Goal: Feedback & Contribution: Contribute content

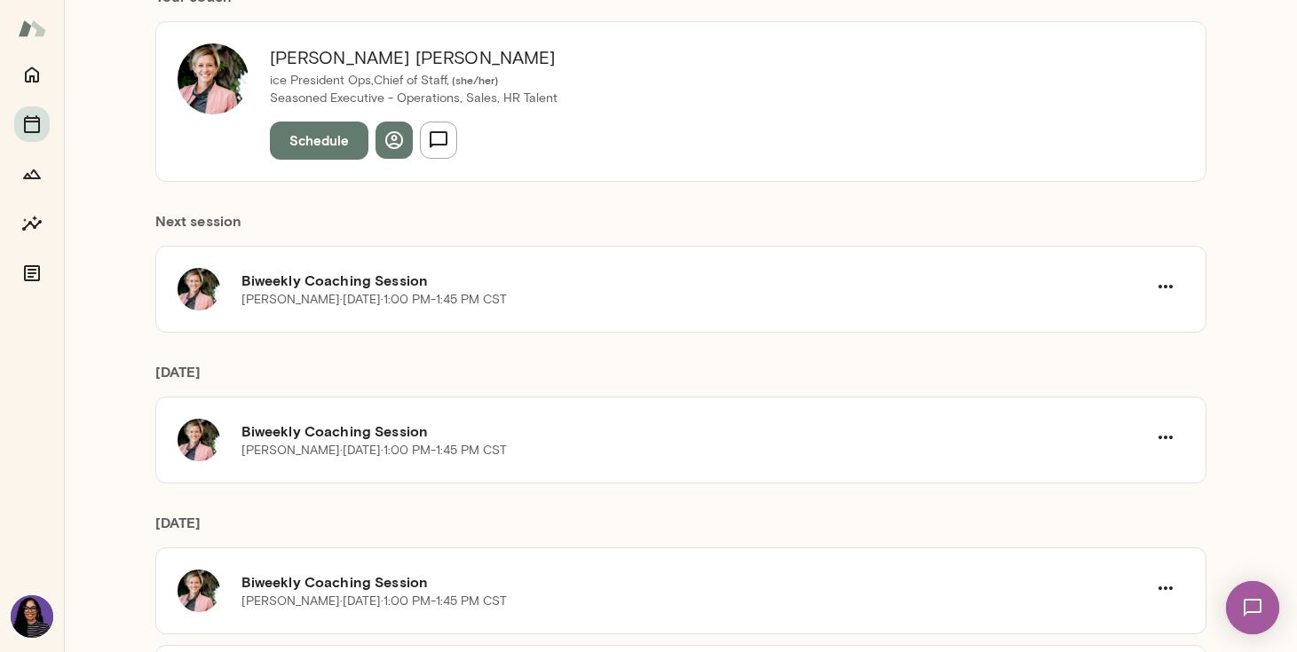
scroll to position [206, 0]
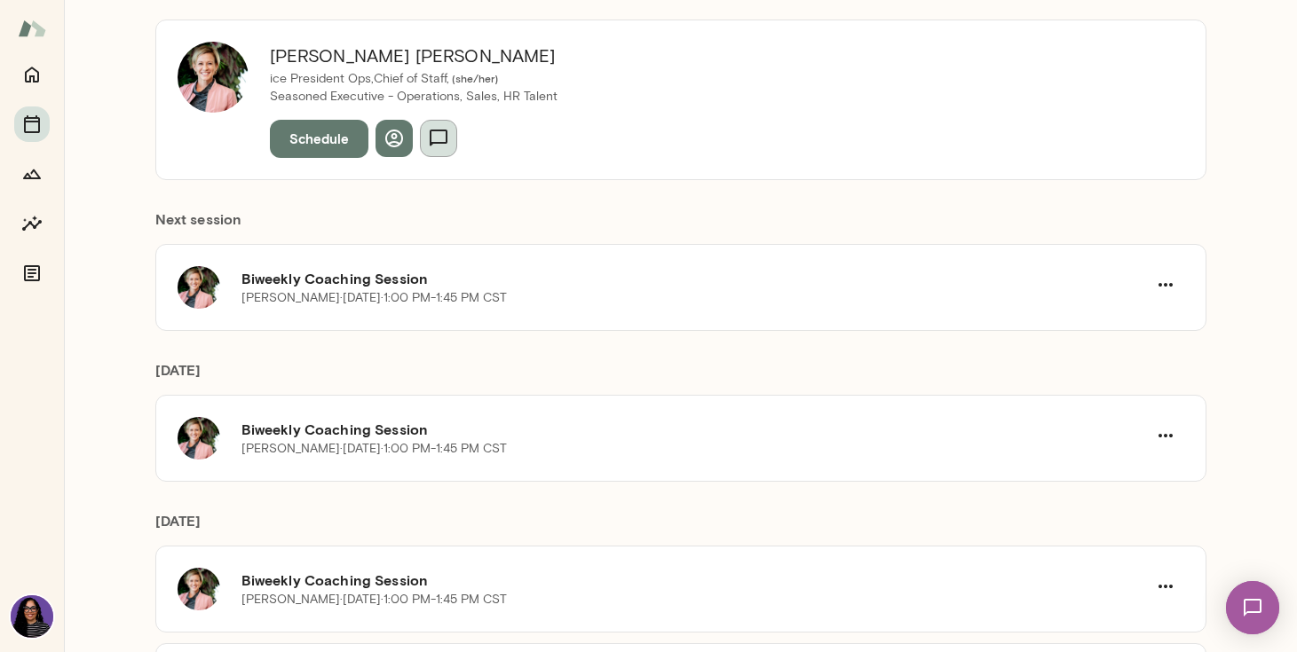
click at [442, 132] on icon "button" at bounding box center [438, 138] width 21 height 21
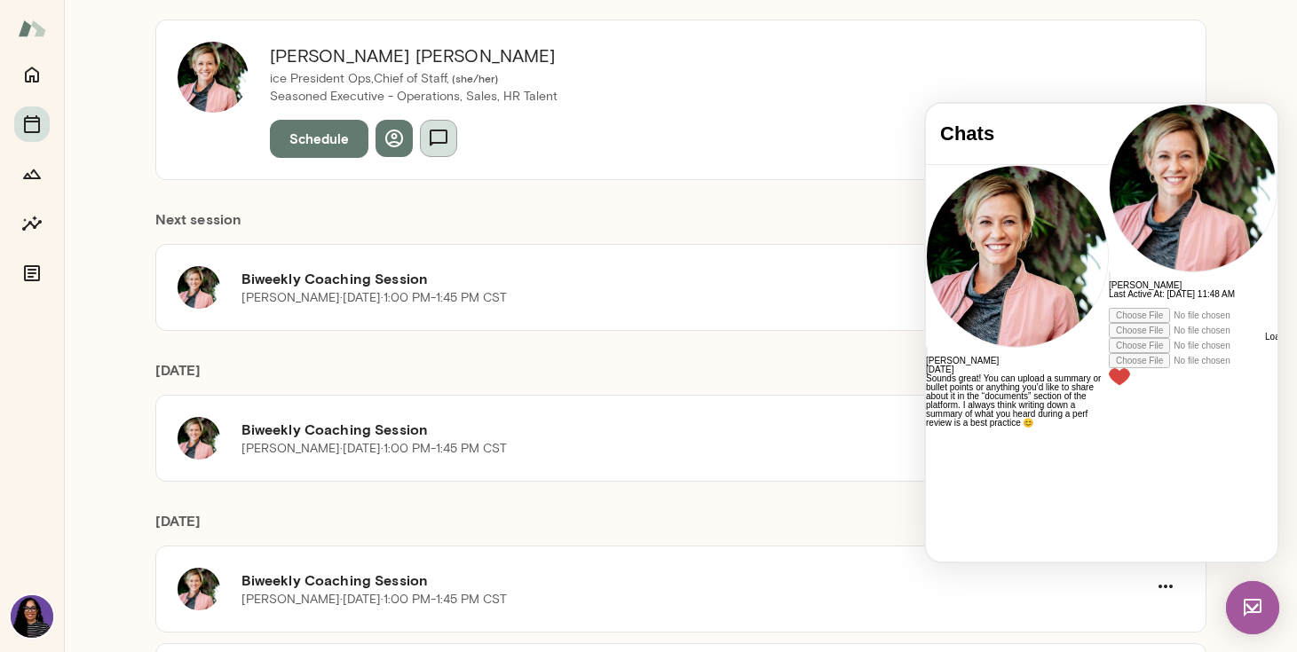
scroll to position [875, 0]
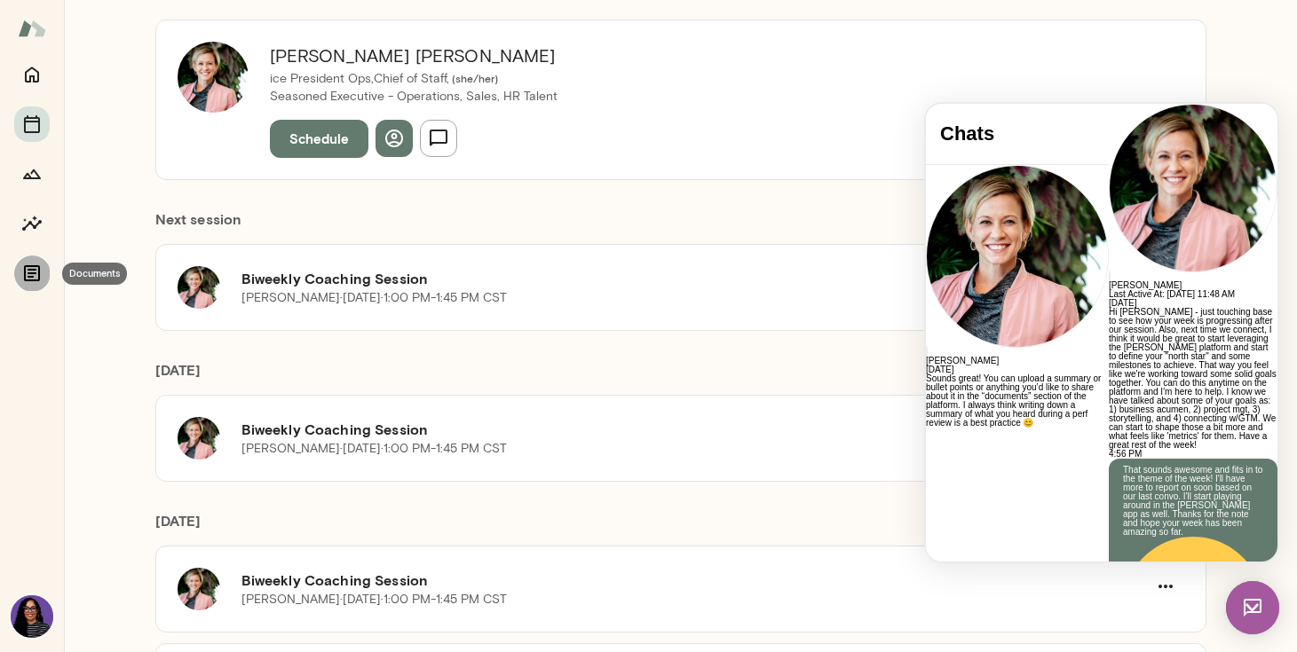
click at [36, 269] on icon "Documents" at bounding box center [31, 273] width 21 height 21
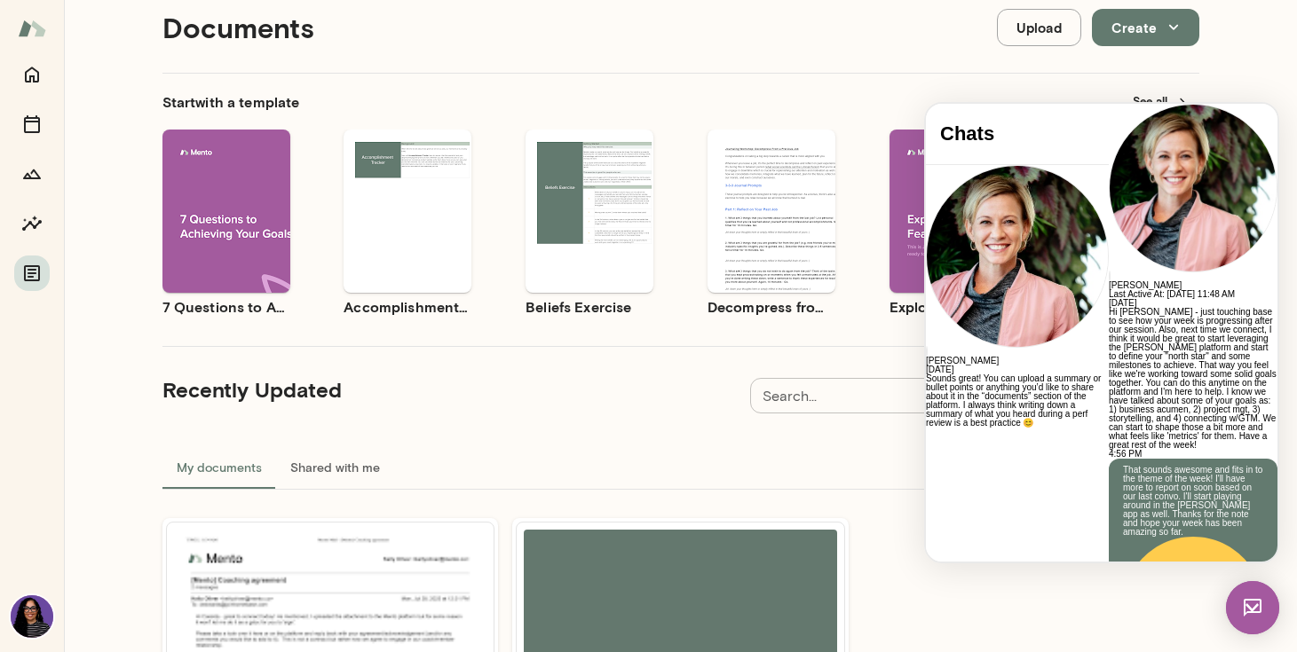
scroll to position [35, 0]
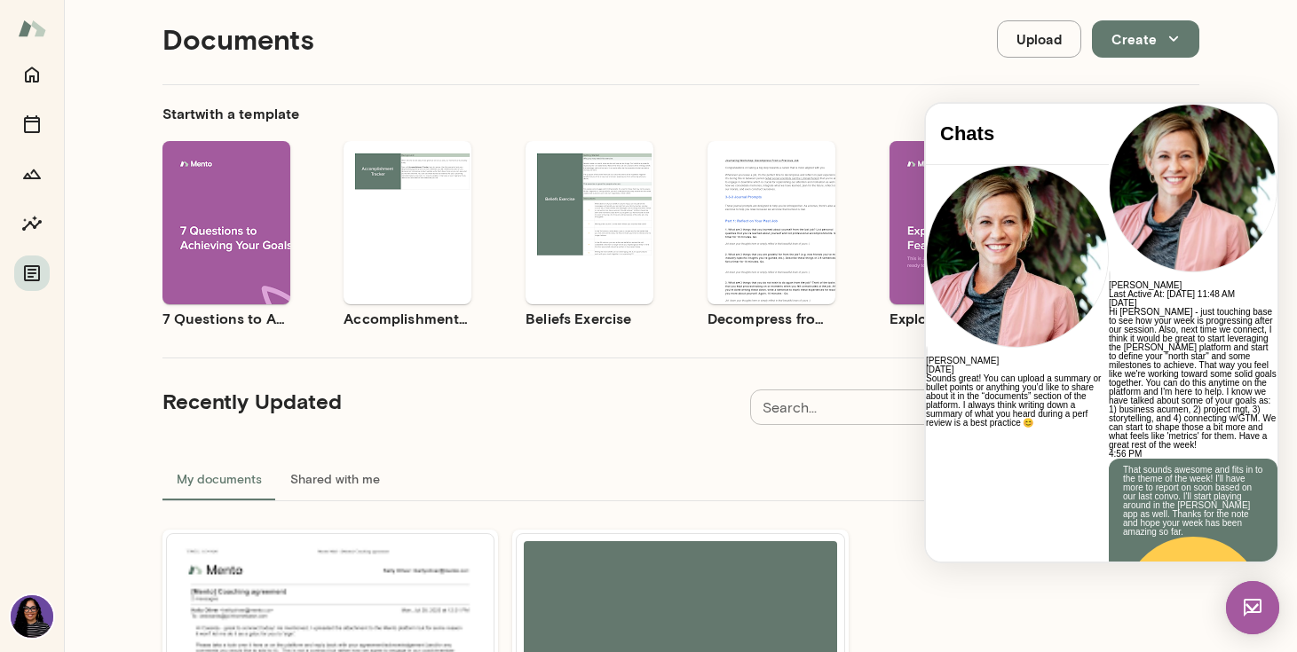
click at [1250, 613] on img at bounding box center [1252, 607] width 53 height 53
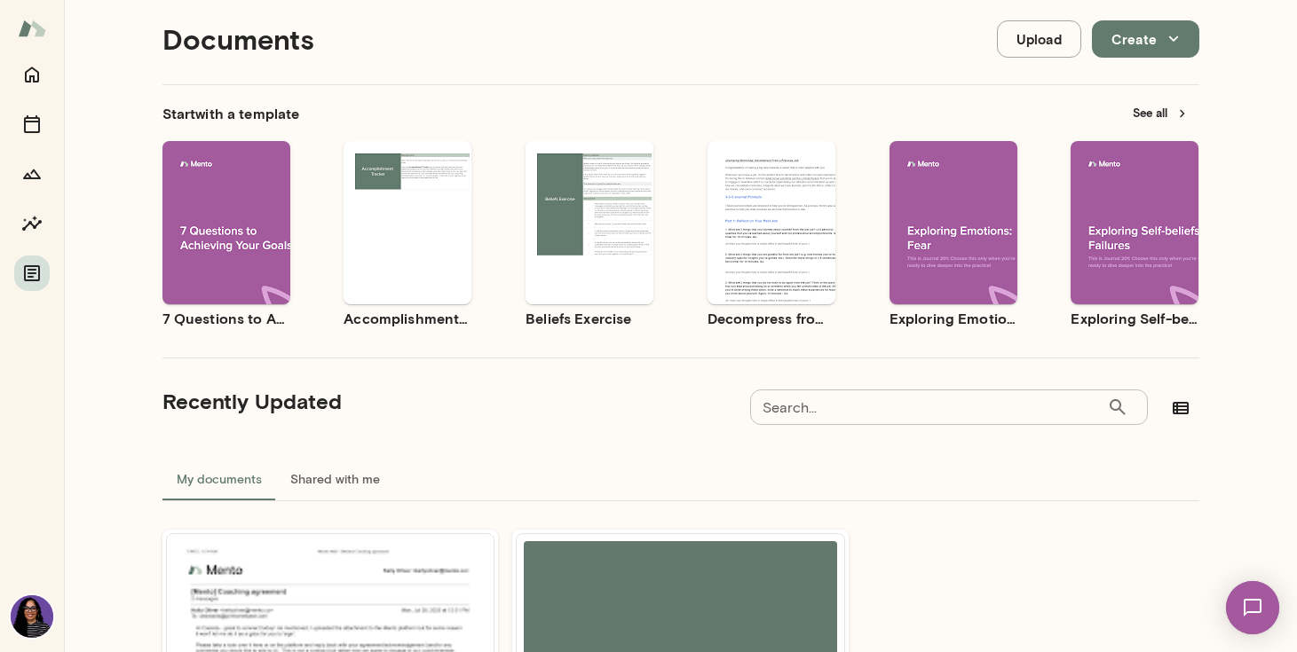
click at [580, 238] on span "Preview" at bounding box center [600, 238] width 40 height 14
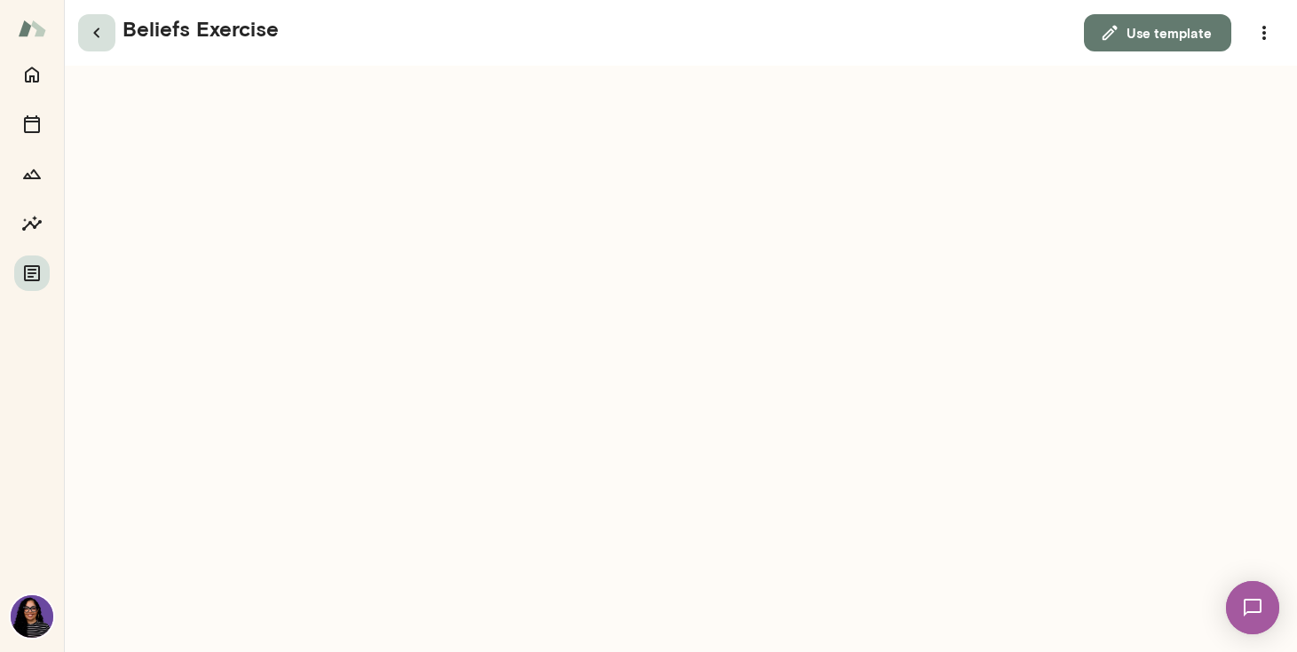
click at [99, 26] on icon "button" at bounding box center [96, 32] width 21 height 21
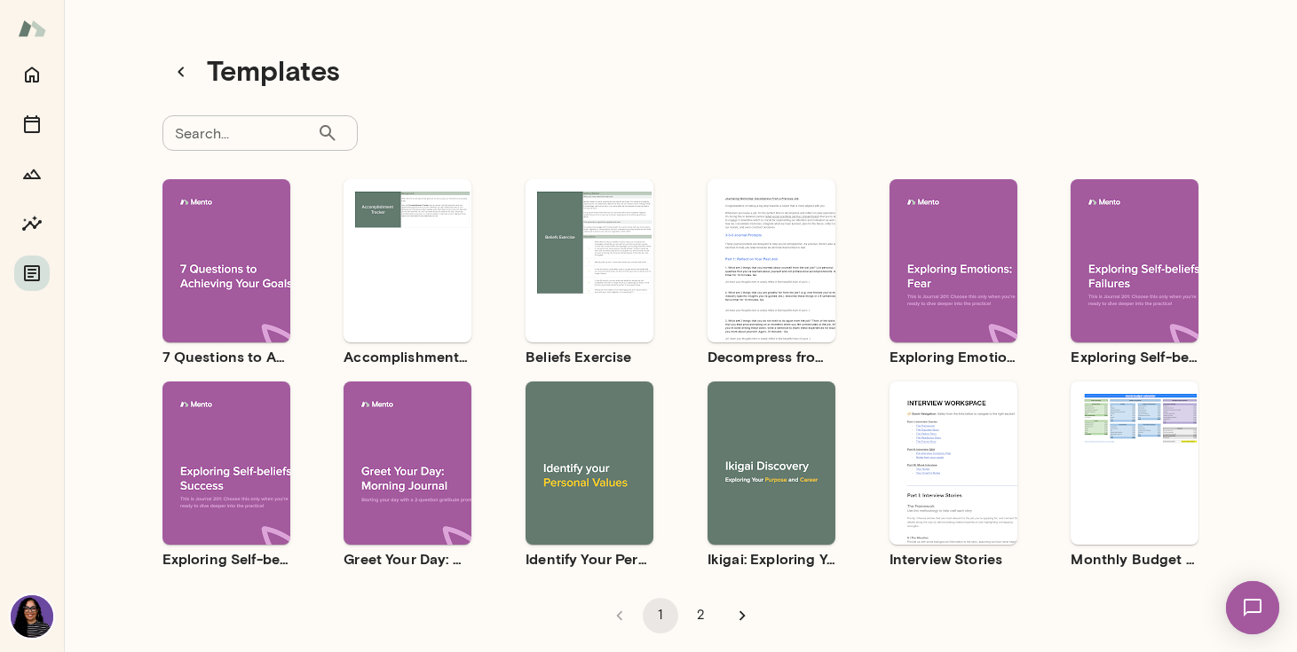
click at [704, 613] on button "2" at bounding box center [700, 615] width 35 height 35
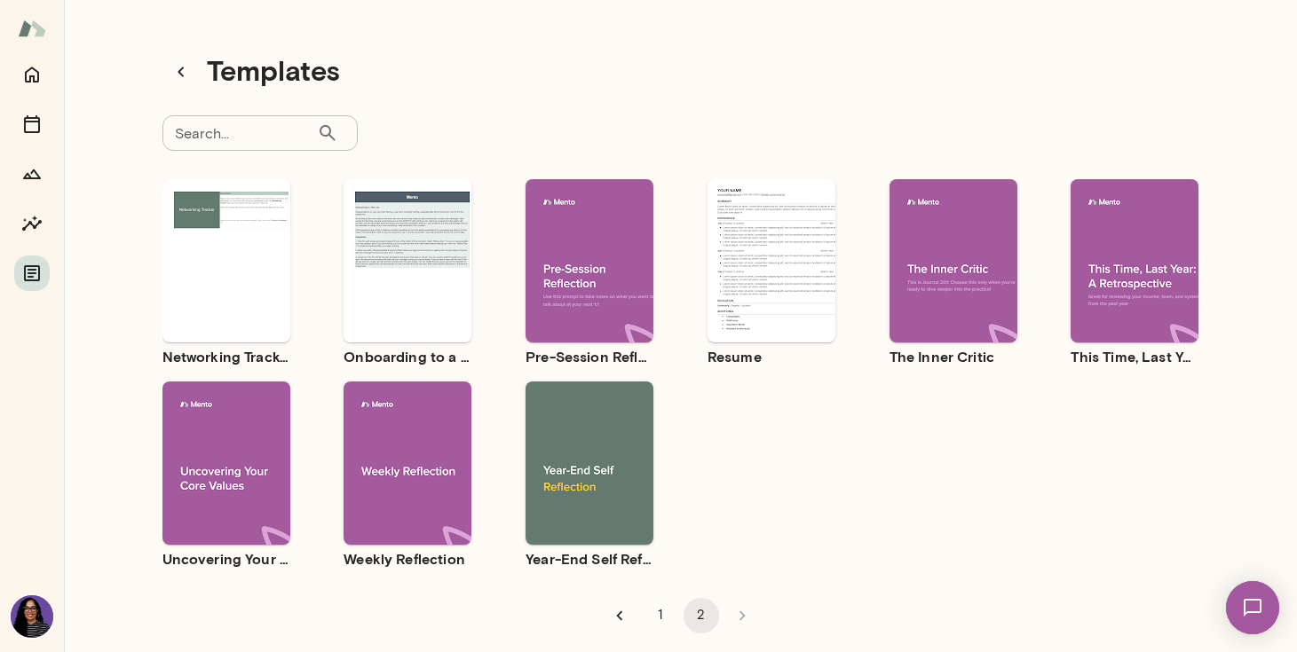
click at [420, 279] on span "Preview" at bounding box center [418, 276] width 40 height 14
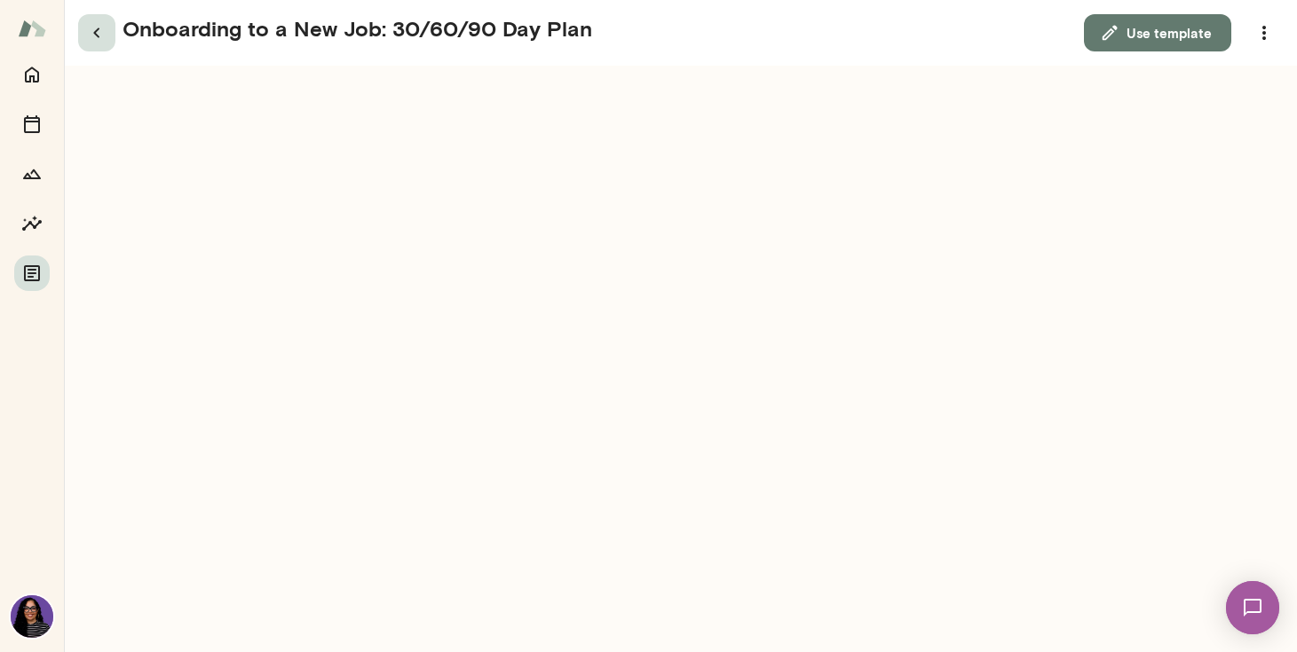
click at [94, 35] on icon "button" at bounding box center [96, 32] width 21 height 21
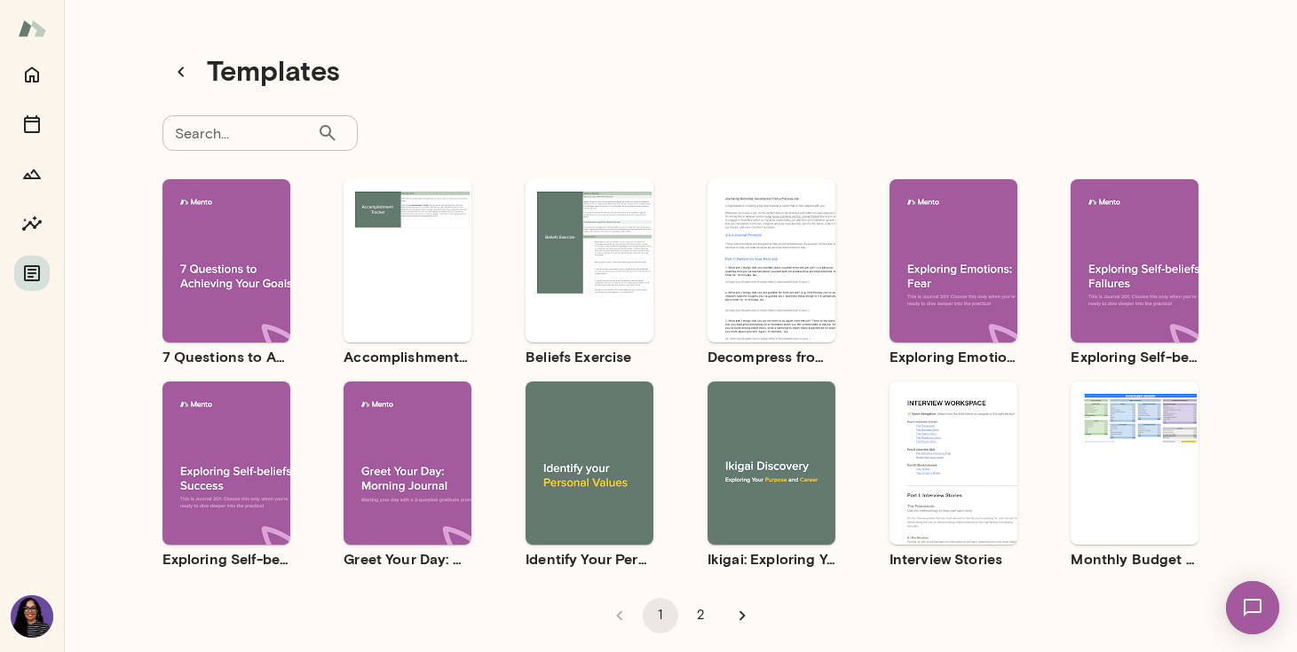
scroll to position [24, 0]
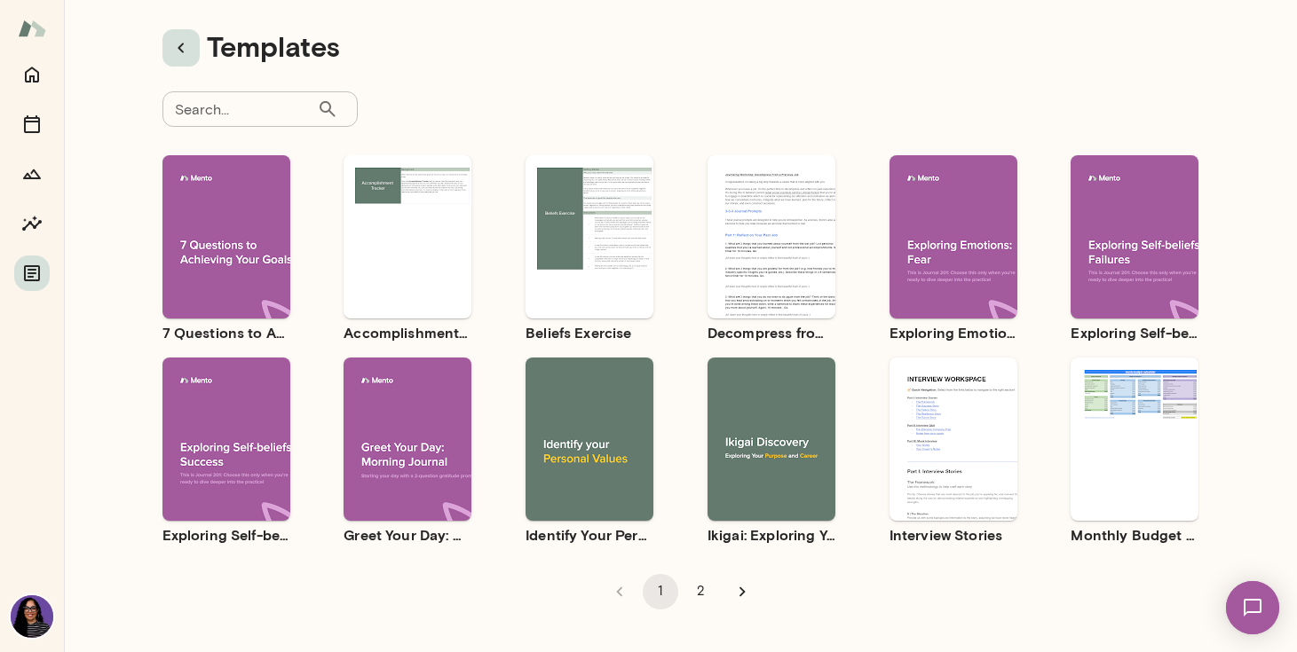
click at [185, 42] on icon "button" at bounding box center [180, 47] width 21 height 21
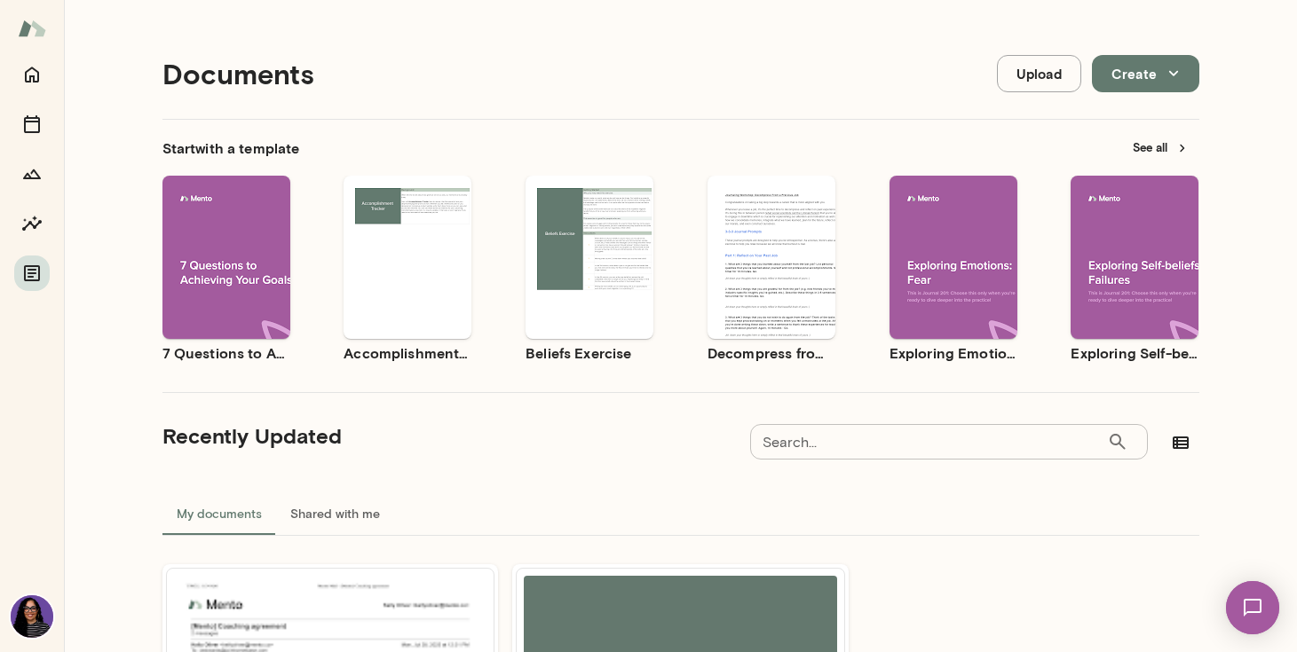
click at [1177, 64] on icon "button" at bounding box center [1173, 74] width 20 height 20
click at [1041, 81] on div at bounding box center [648, 326] width 1297 height 652
click at [1041, 81] on button "Upload" at bounding box center [1039, 73] width 84 height 37
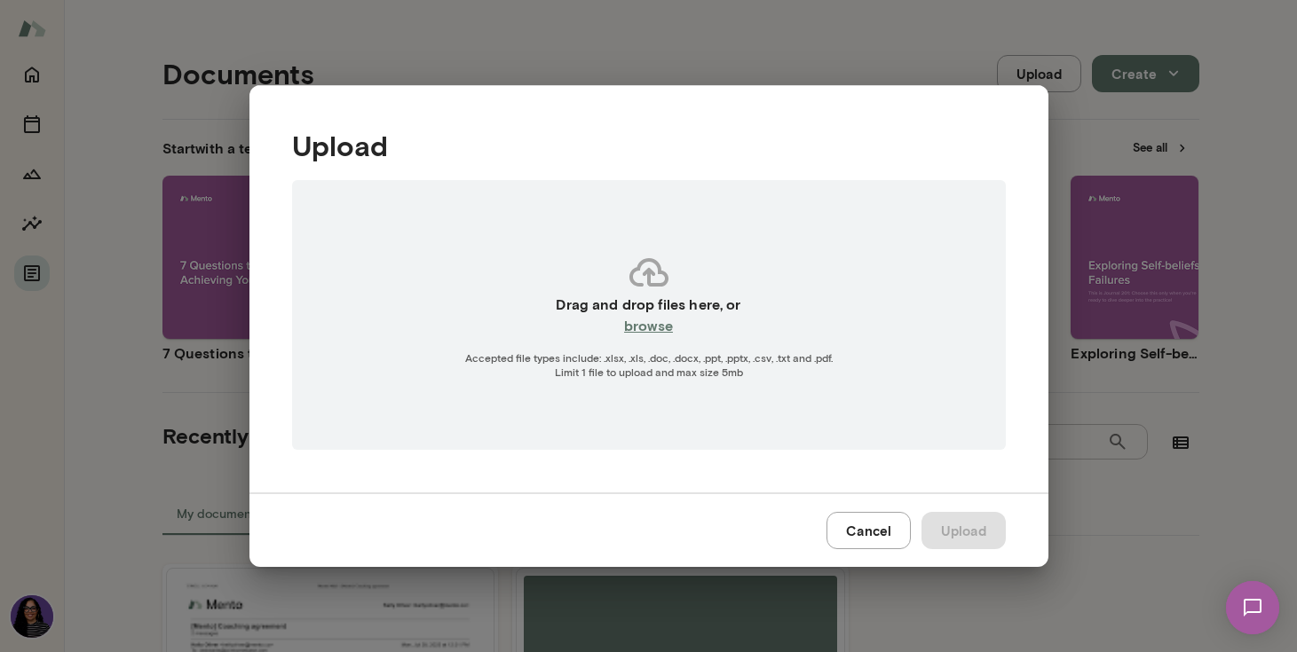
click at [657, 333] on h6 "browse" at bounding box center [648, 325] width 49 height 21
type input "**********"
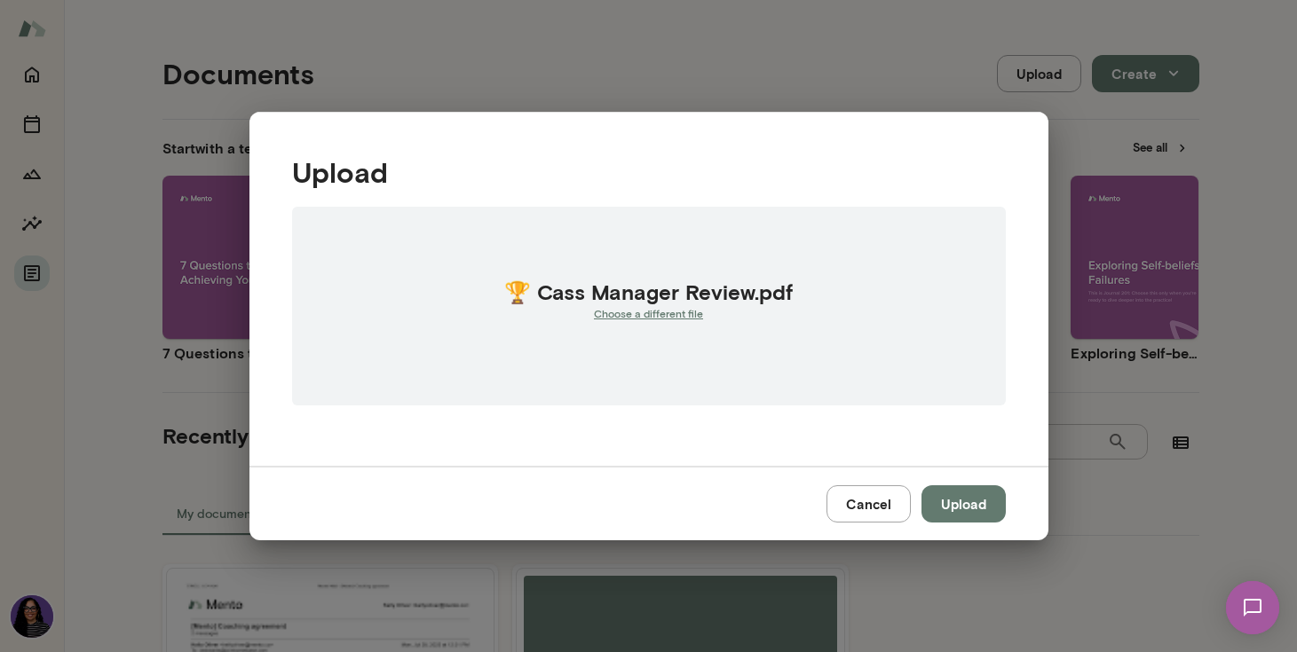
click at [958, 503] on button "Upload" at bounding box center [963, 503] width 84 height 37
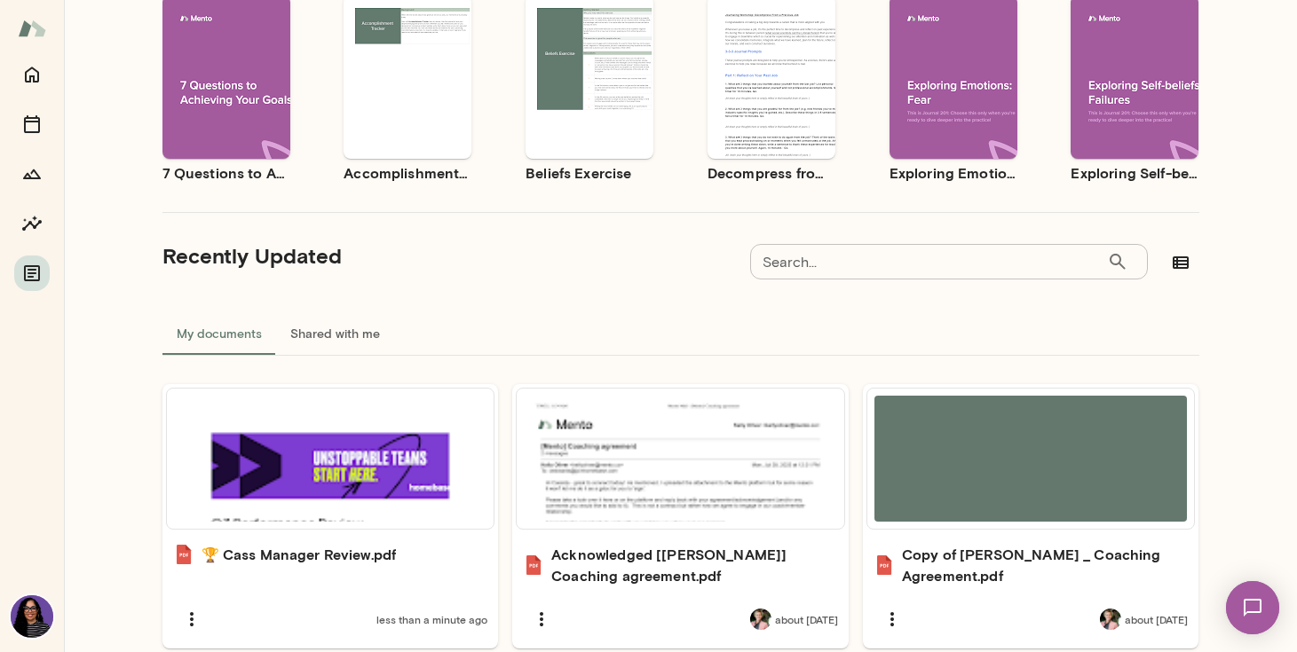
scroll to position [262, 0]
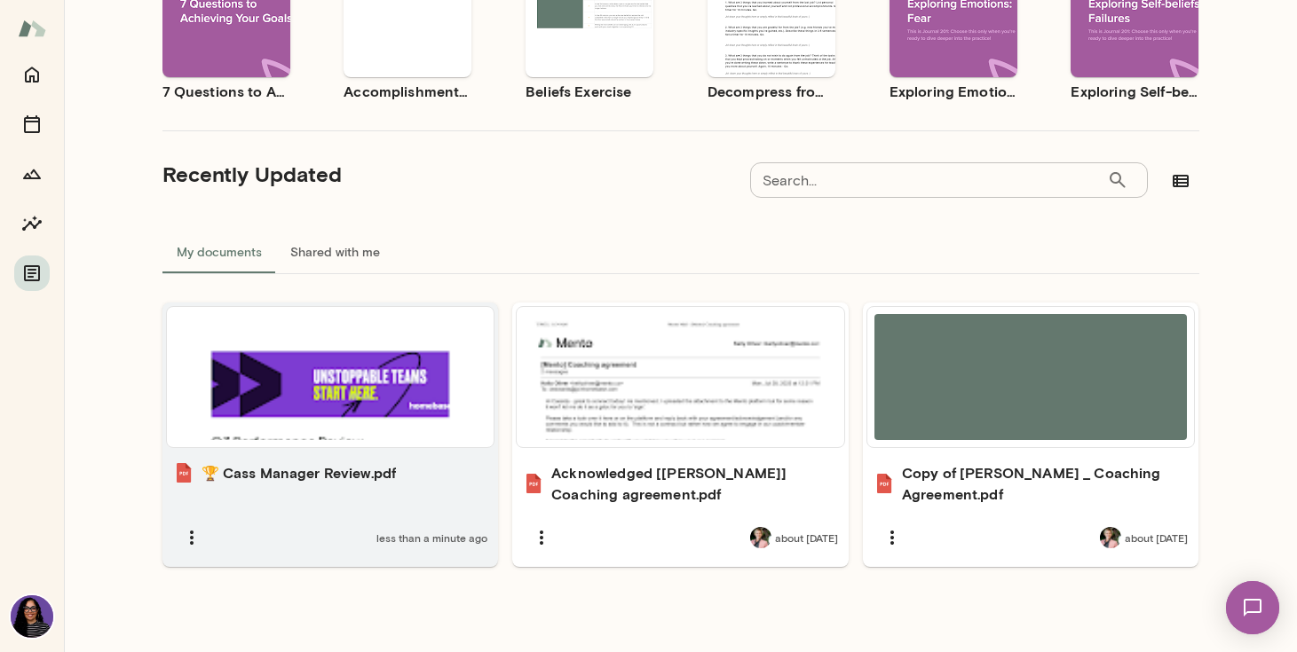
click at [341, 398] on div at bounding box center [330, 377] width 313 height 126
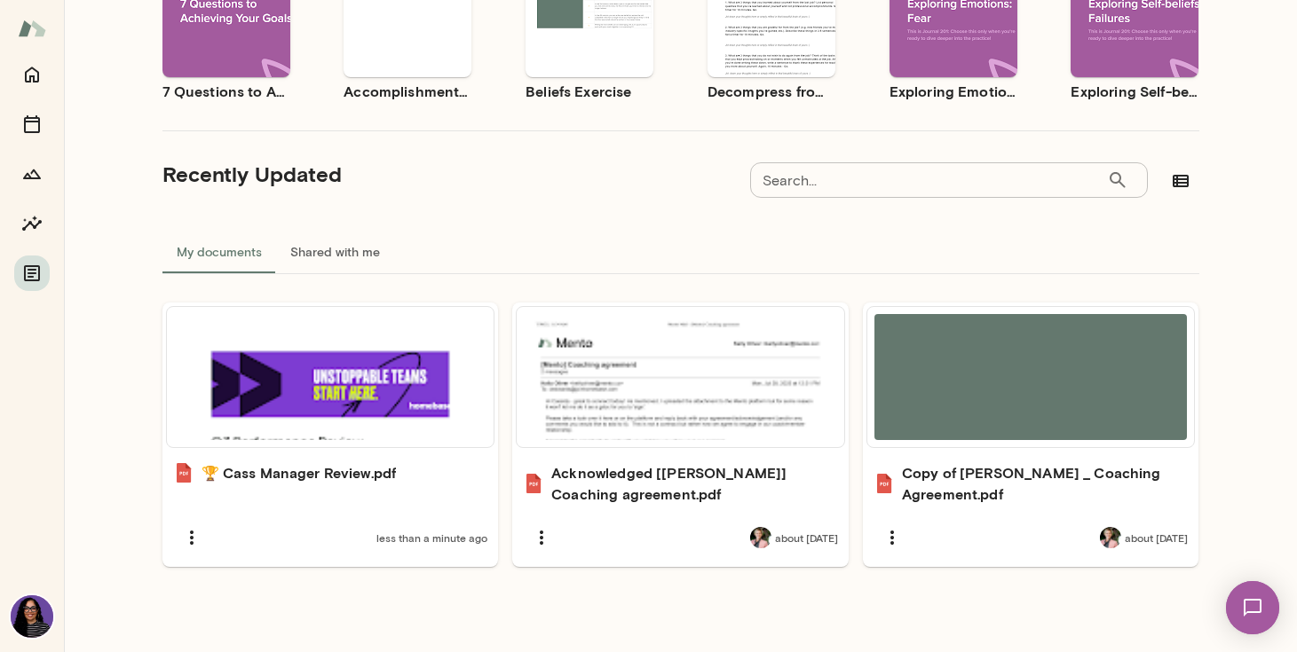
click at [511, 595] on div "🏆 Cass Manager Review.pdf less than a minute ago Acknowledged [[PERSON_NAME]] C…" at bounding box center [680, 438] width 1037 height 328
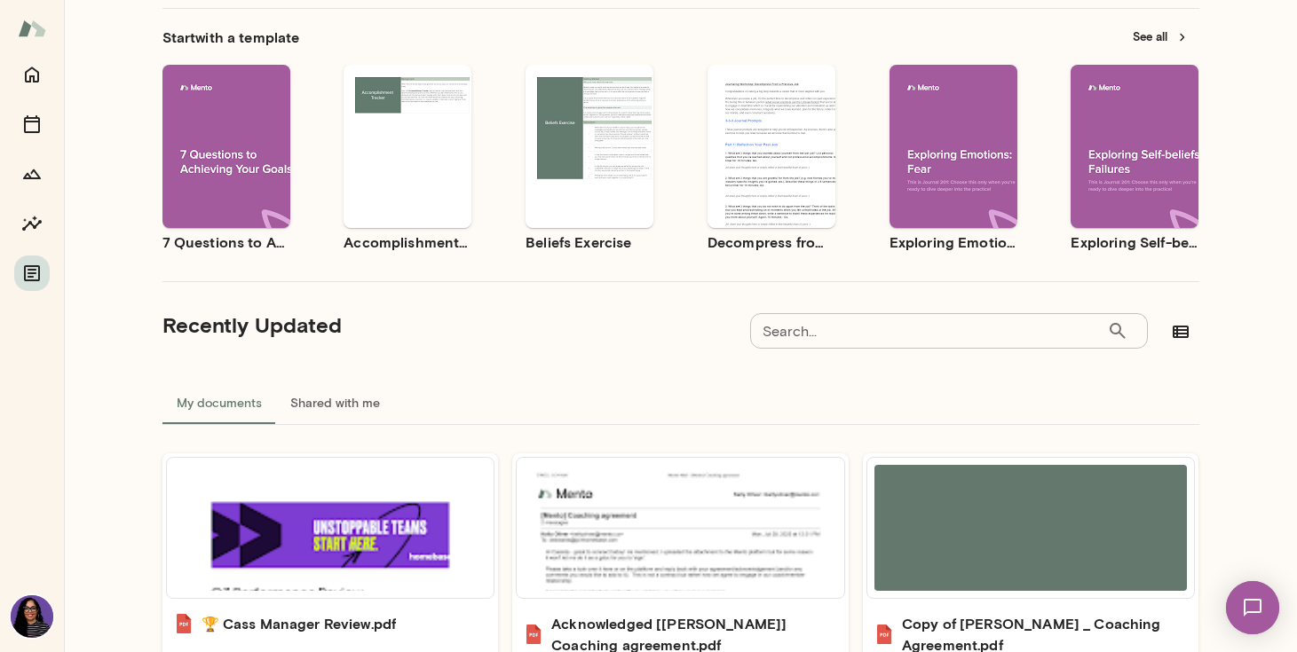
scroll to position [0, 0]
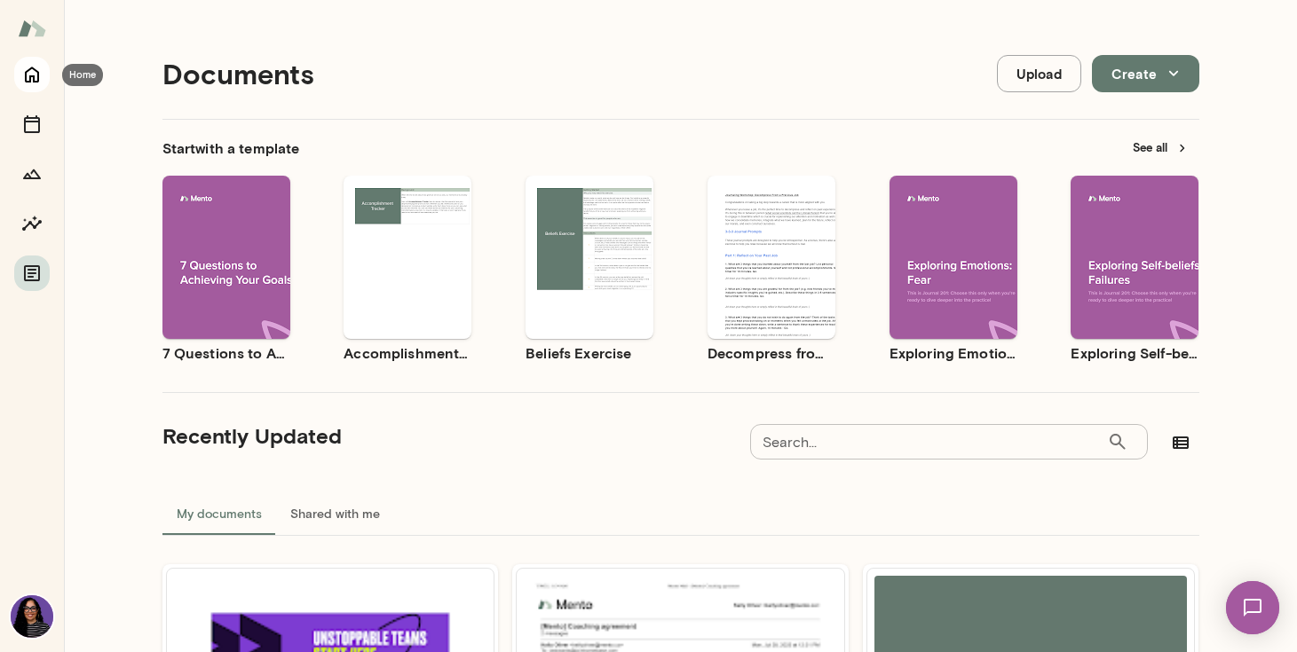
click at [27, 77] on icon "Home" at bounding box center [31, 74] width 21 height 21
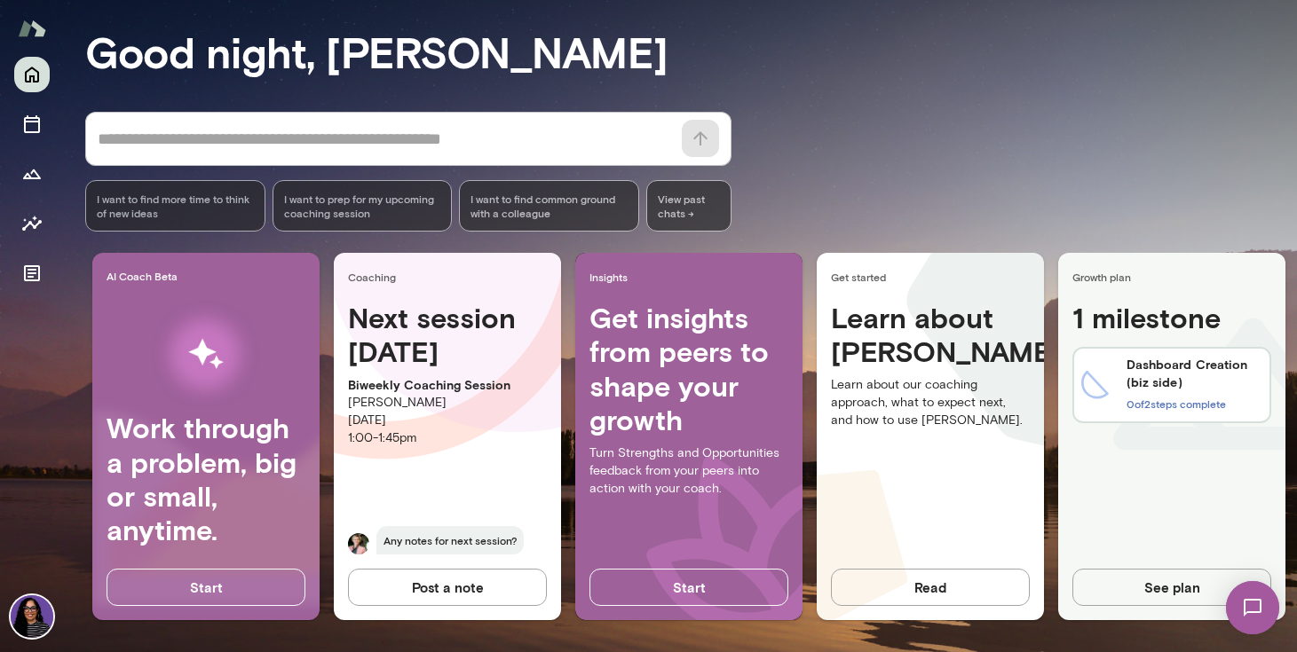
scroll to position [147, 0]
